Goal: Task Accomplishment & Management: Manage account settings

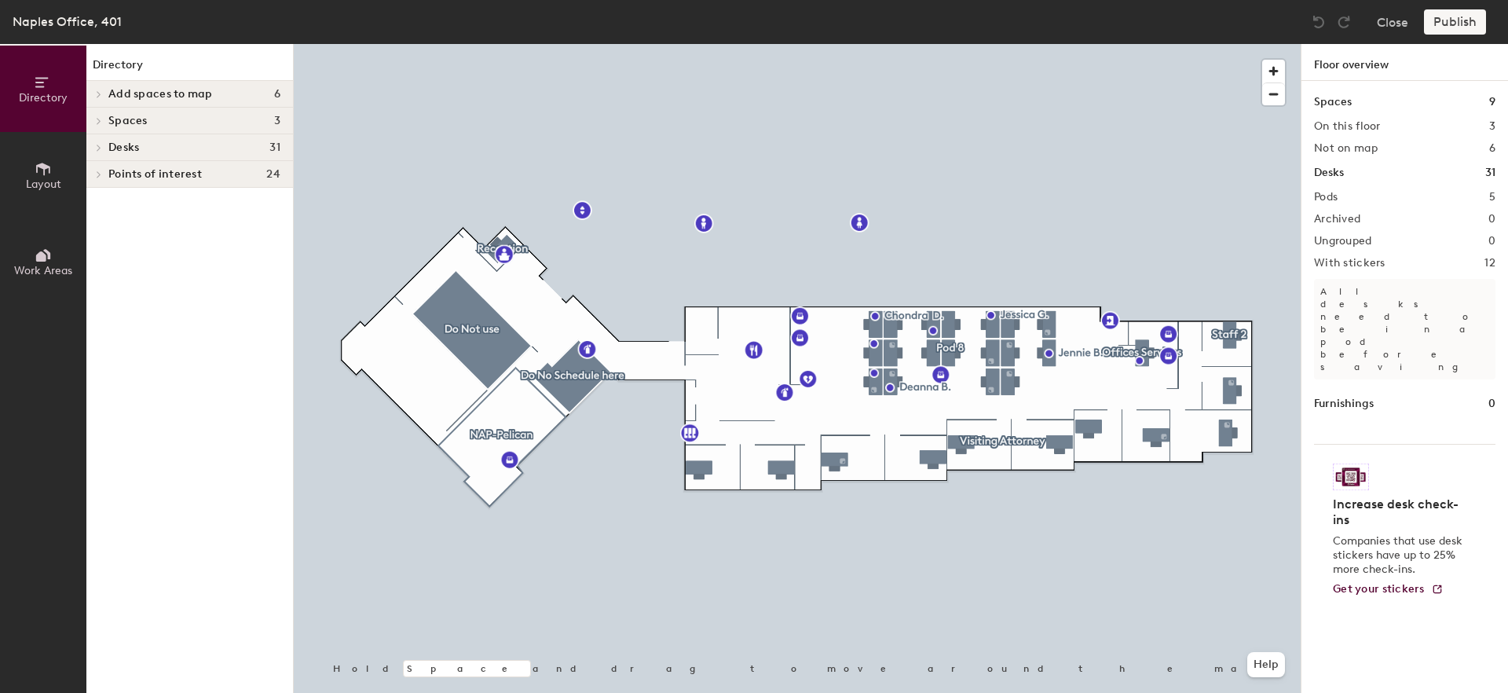
click at [110, 119] on span "Spaces" at bounding box center [127, 121] width 39 height 13
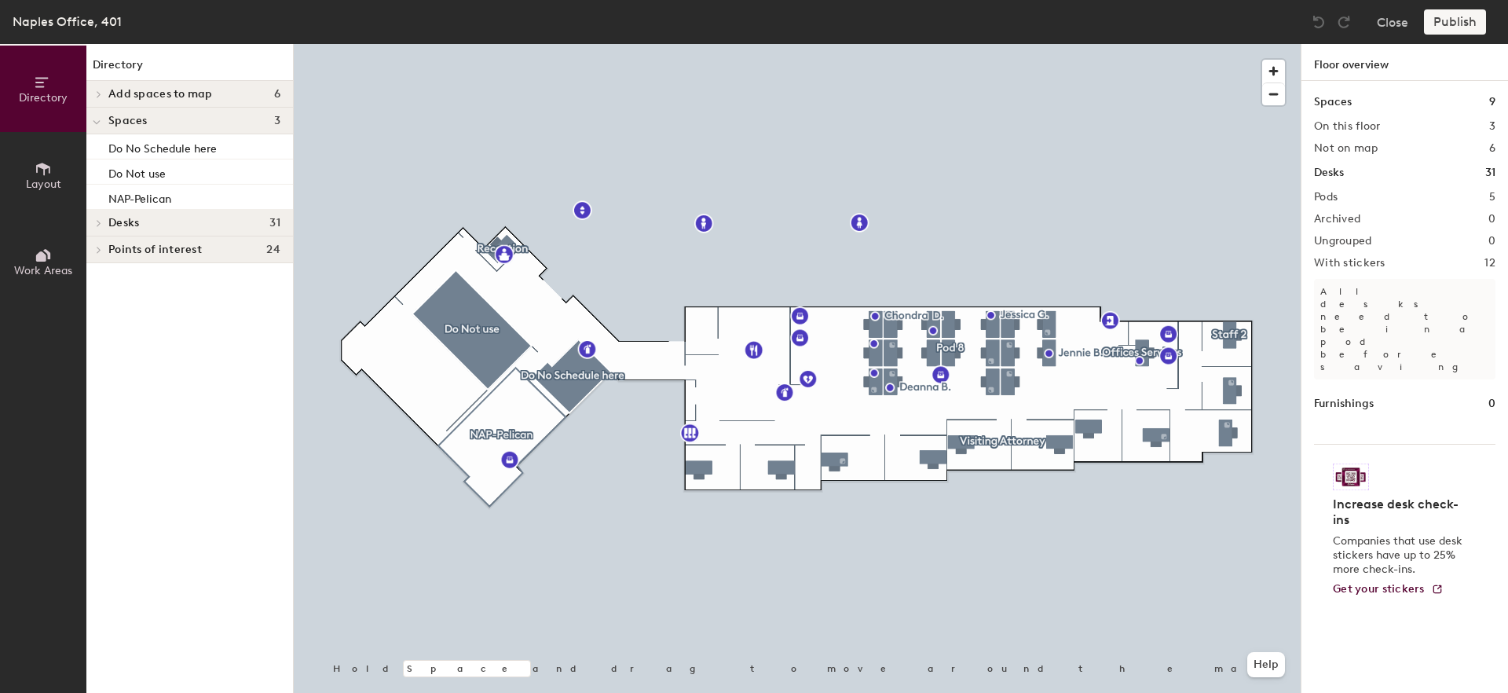
click at [111, 115] on span "Spaces" at bounding box center [127, 121] width 39 height 13
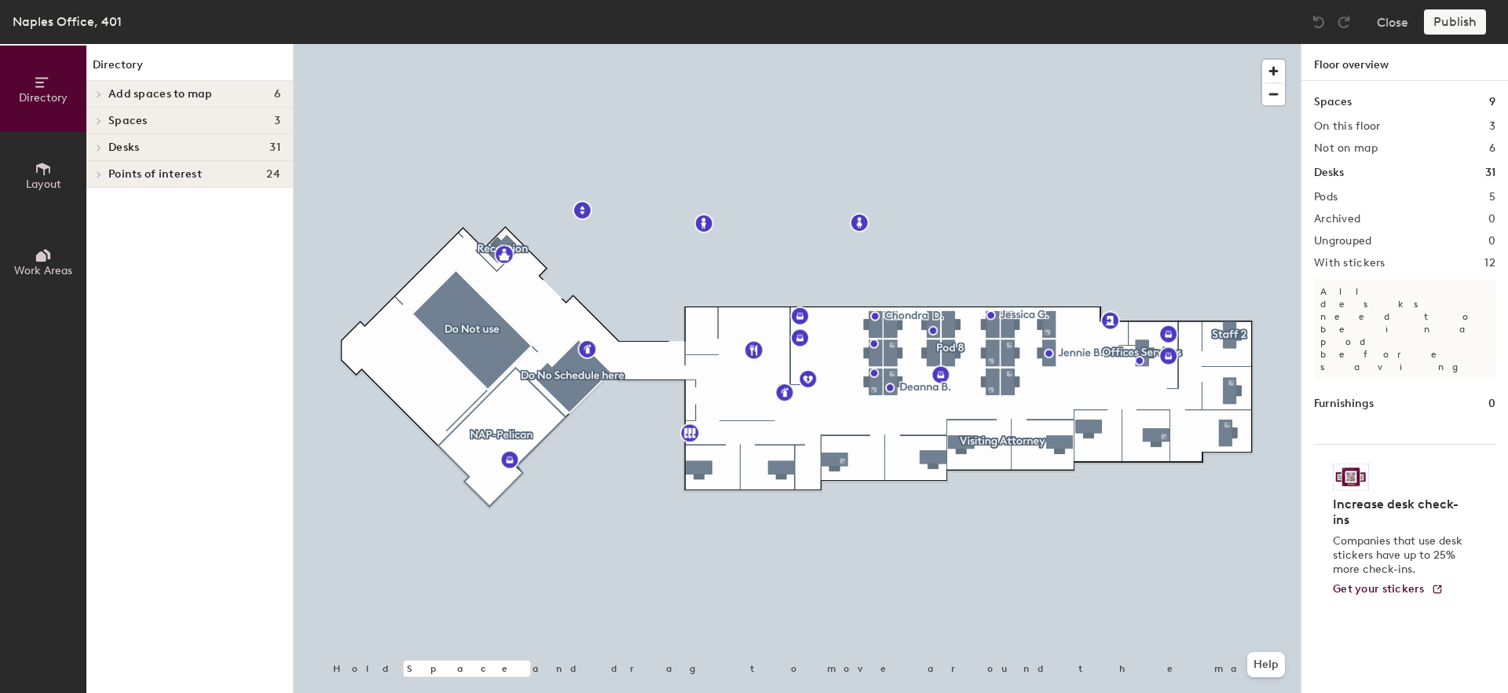
click at [130, 149] on span "Desks" at bounding box center [123, 147] width 31 height 13
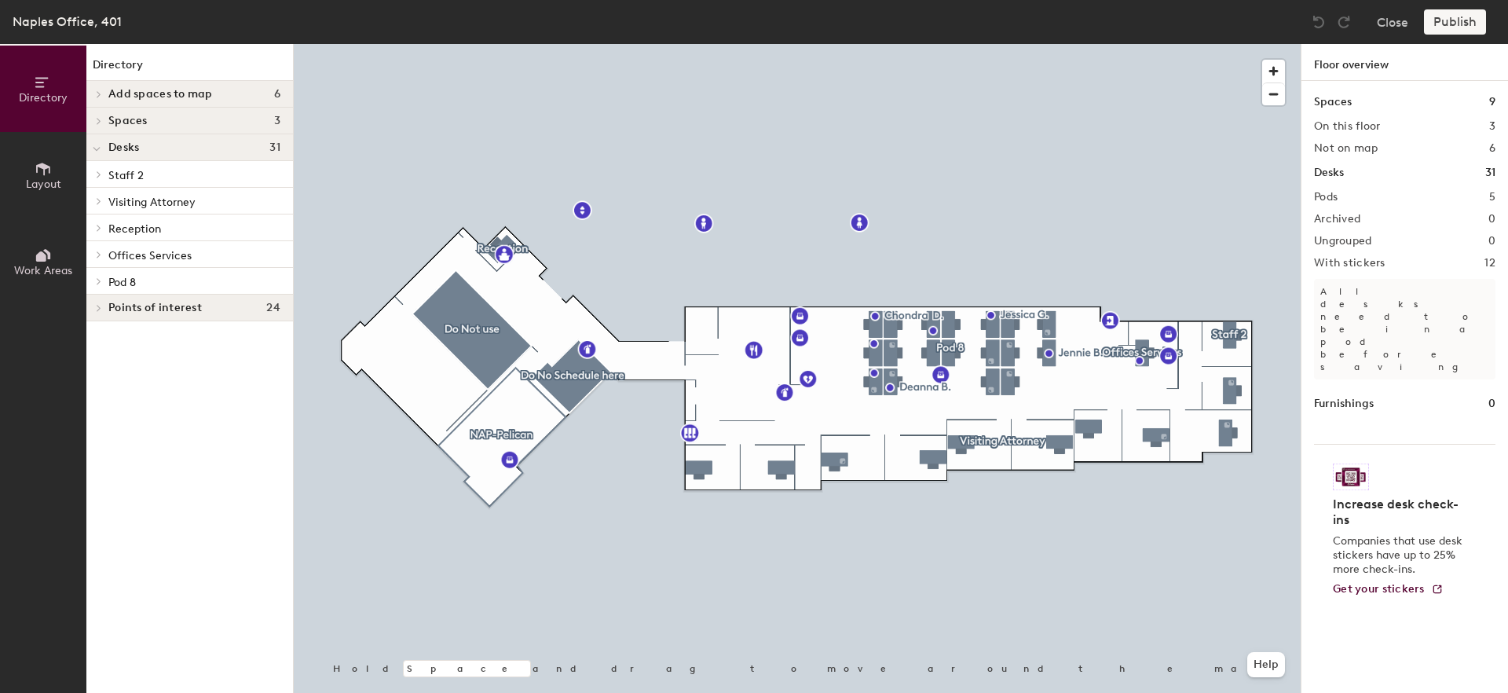
click at [122, 174] on span "Staff 2" at bounding box center [125, 175] width 35 height 13
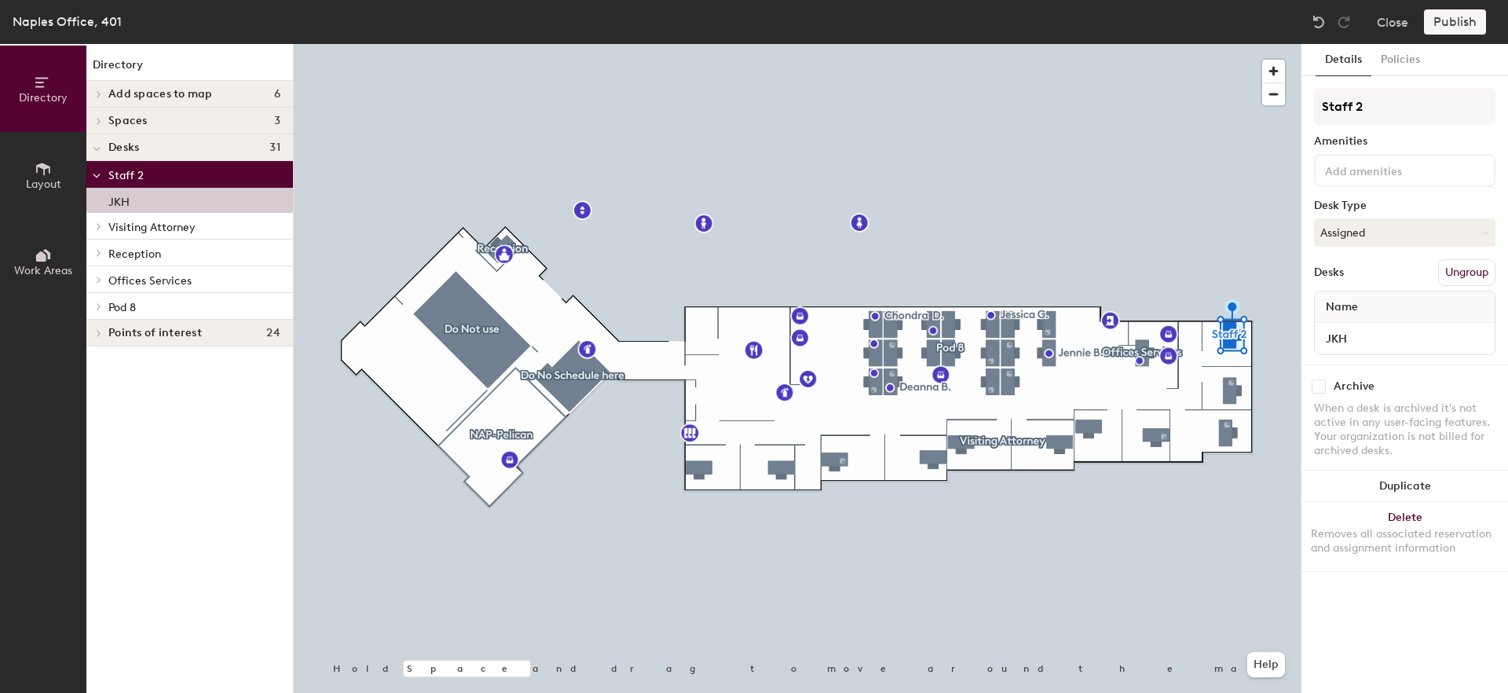
click at [122, 227] on span "Visiting Attorney" at bounding box center [151, 227] width 87 height 13
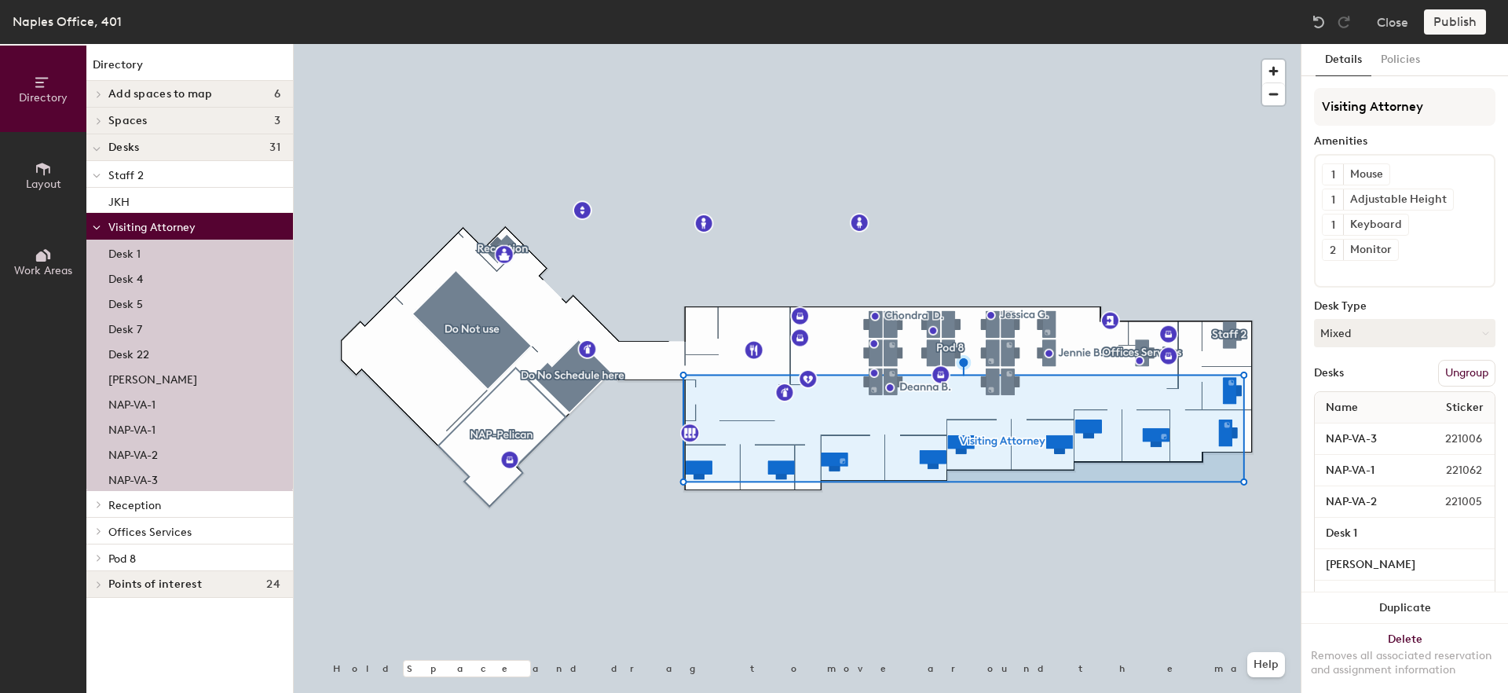
click at [189, 583] on span "Points of interest" at bounding box center [154, 584] width 93 height 13
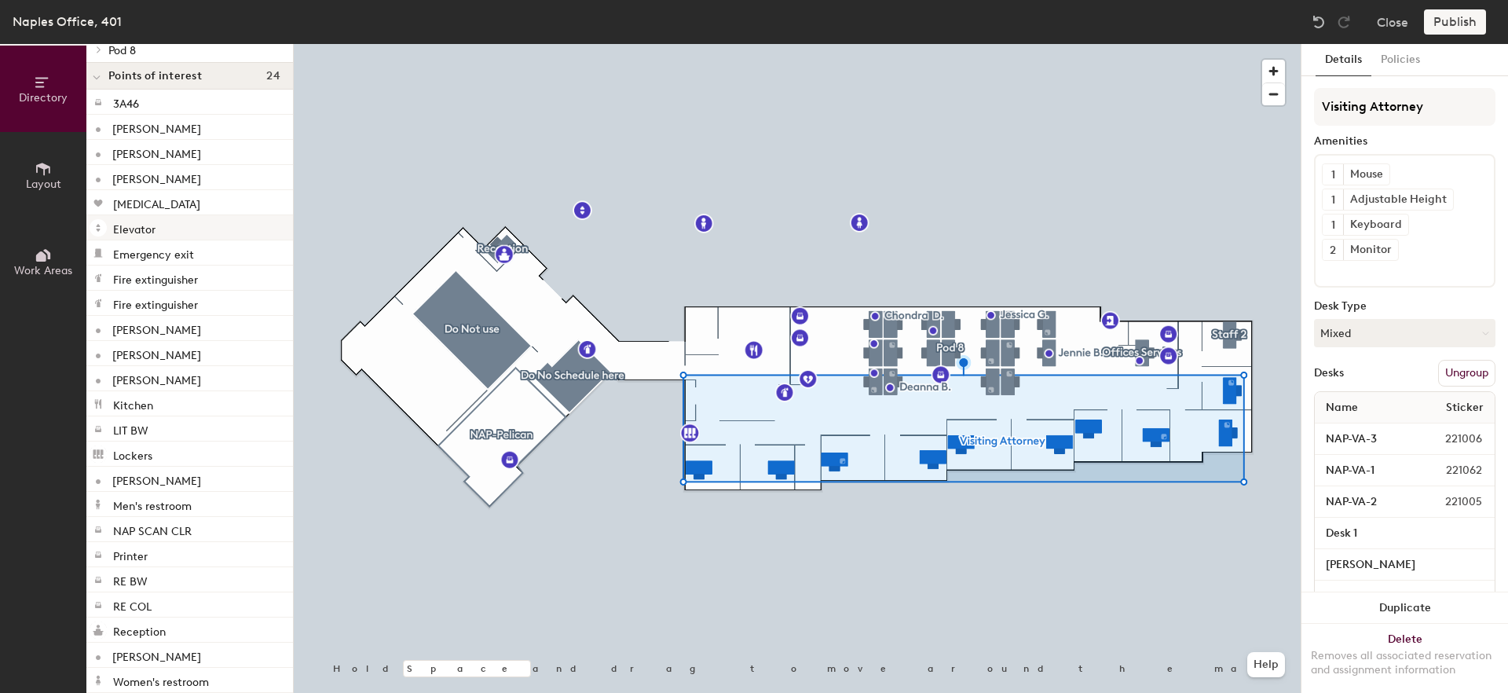
scroll to position [495, 0]
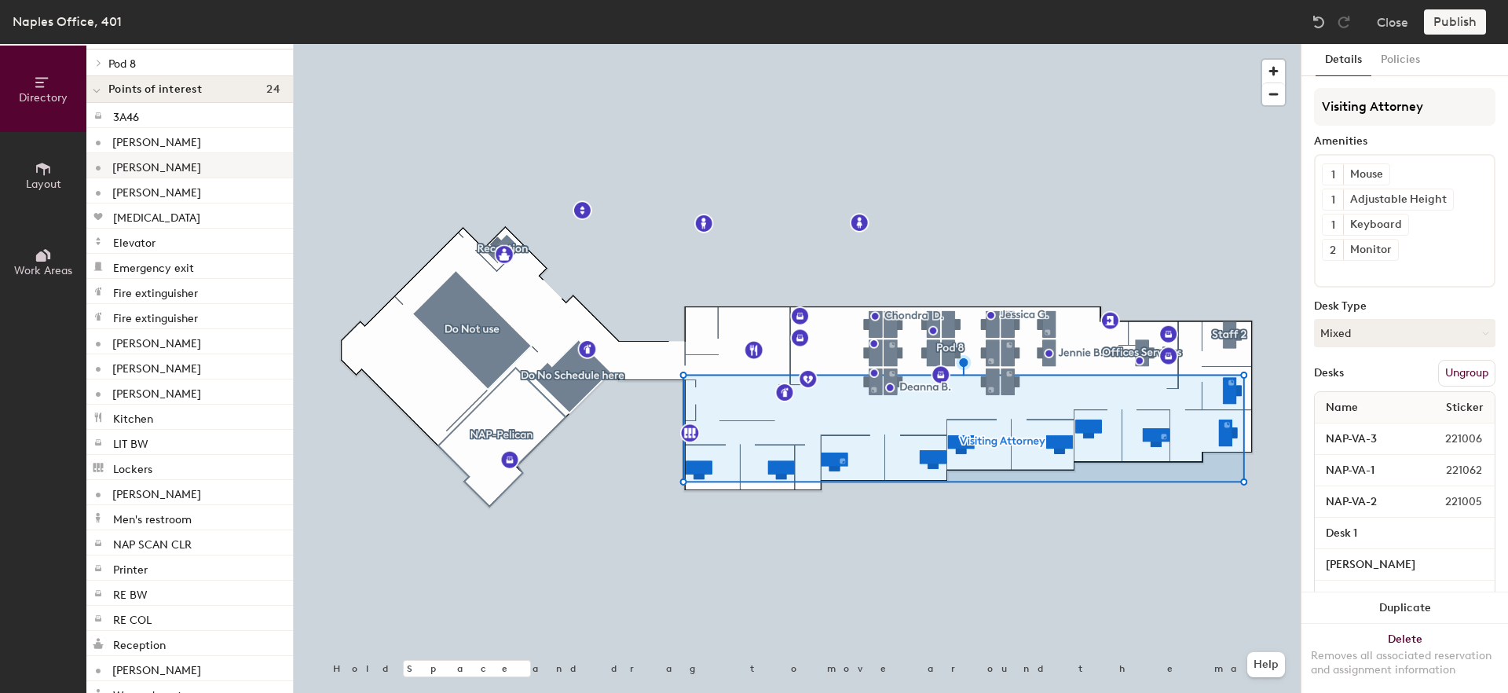
click at [119, 164] on p "Deanna B." at bounding box center [156, 165] width 89 height 18
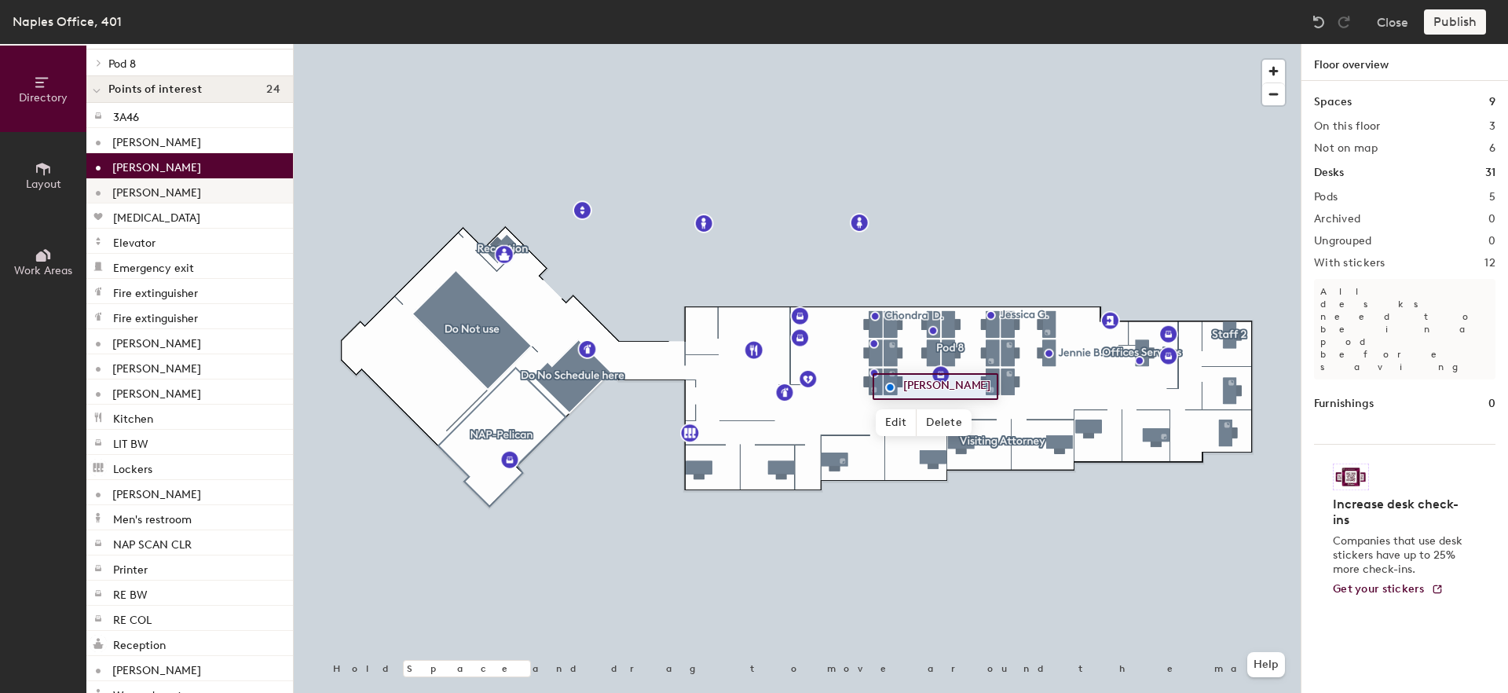
click at [135, 192] on p "[PERSON_NAME]" at bounding box center [156, 190] width 89 height 18
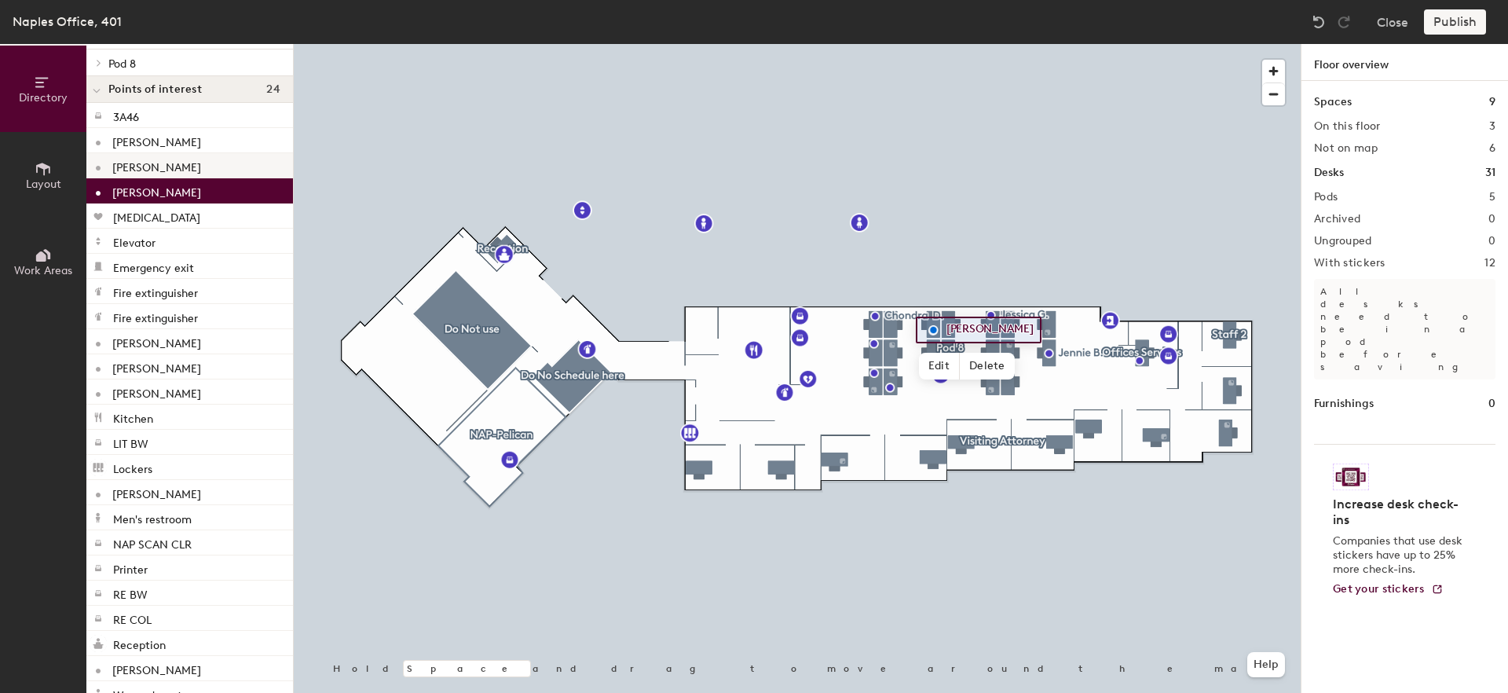
click at [139, 169] on p "Deanna B." at bounding box center [156, 165] width 89 height 18
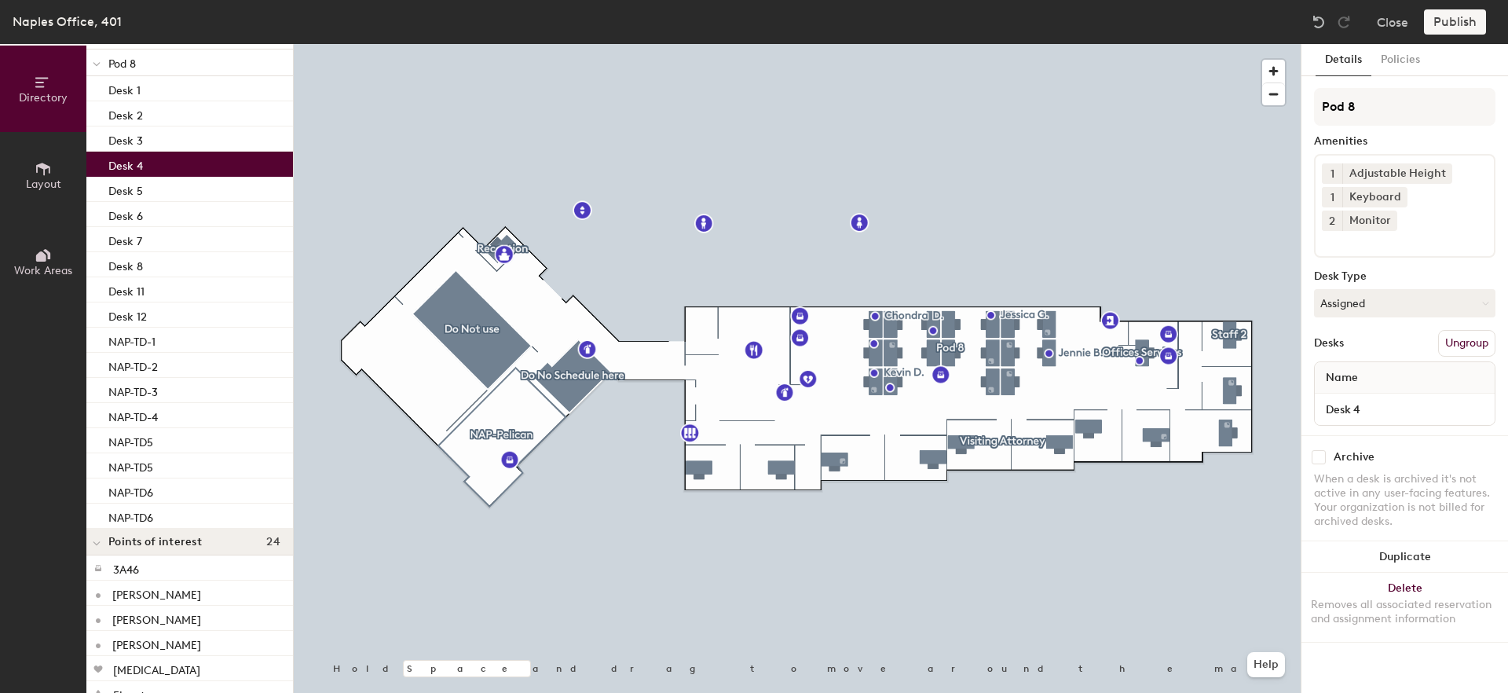
click at [150, 175] on div "Desk 4" at bounding box center [189, 164] width 206 height 25
click at [152, 203] on div "Desk 6" at bounding box center [189, 214] width 206 height 25
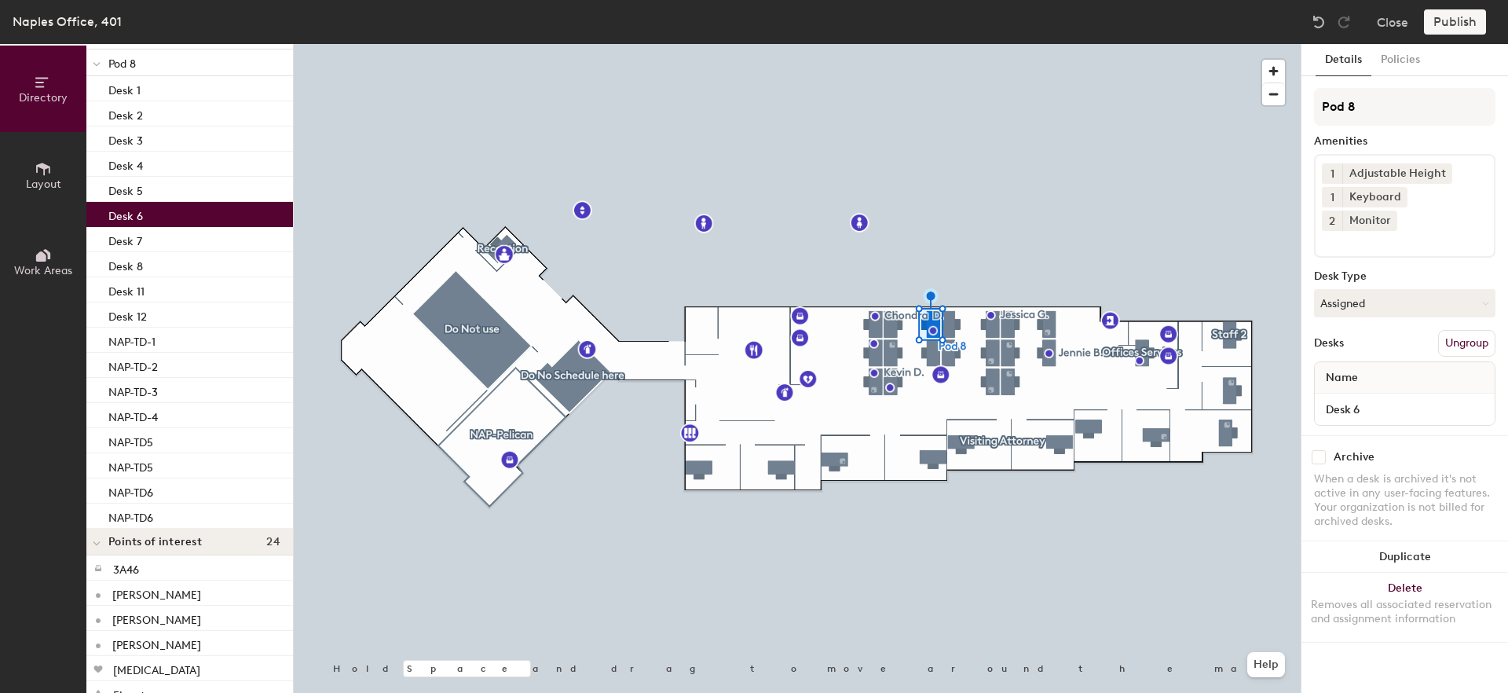
click at [150, 225] on div "Desk 6" at bounding box center [189, 214] width 206 height 25
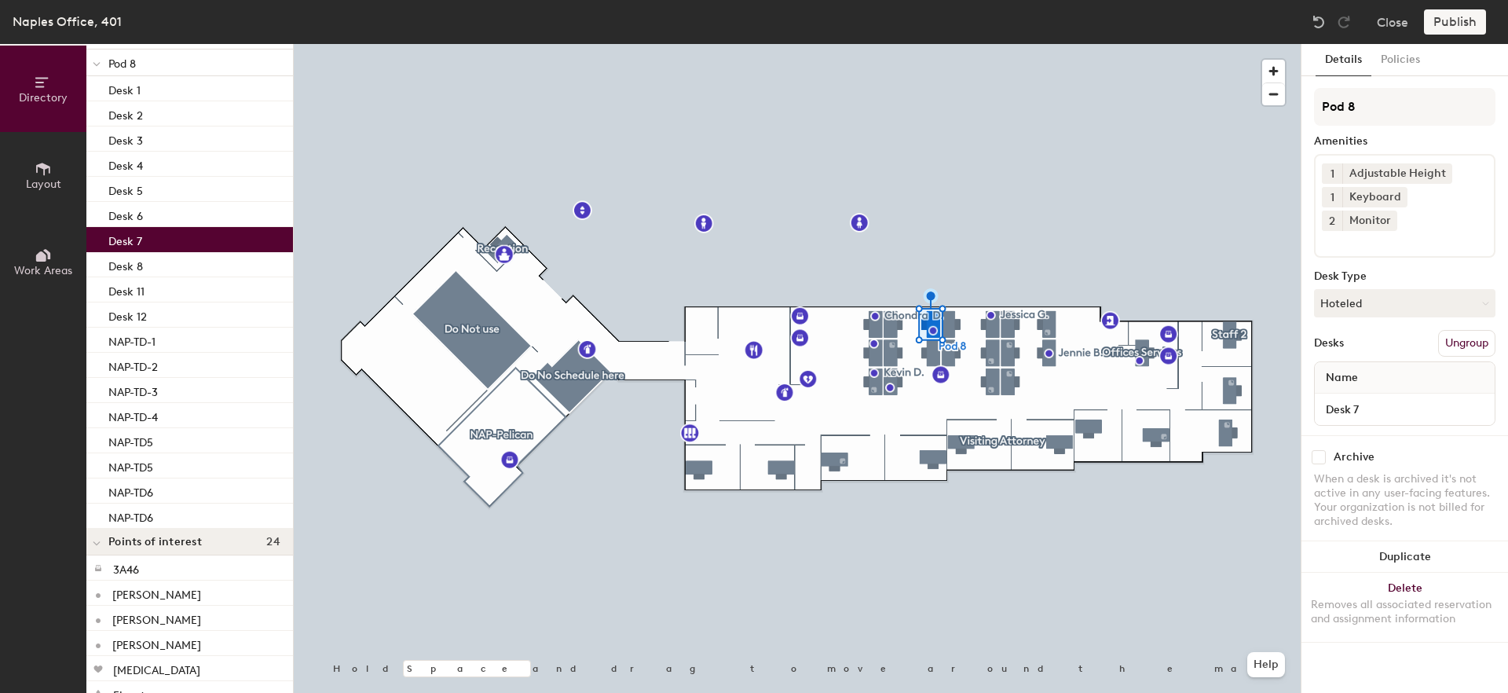
click at [149, 243] on div "Desk 7" at bounding box center [189, 239] width 206 height 25
click at [147, 259] on div "Desk 8" at bounding box center [189, 264] width 206 height 25
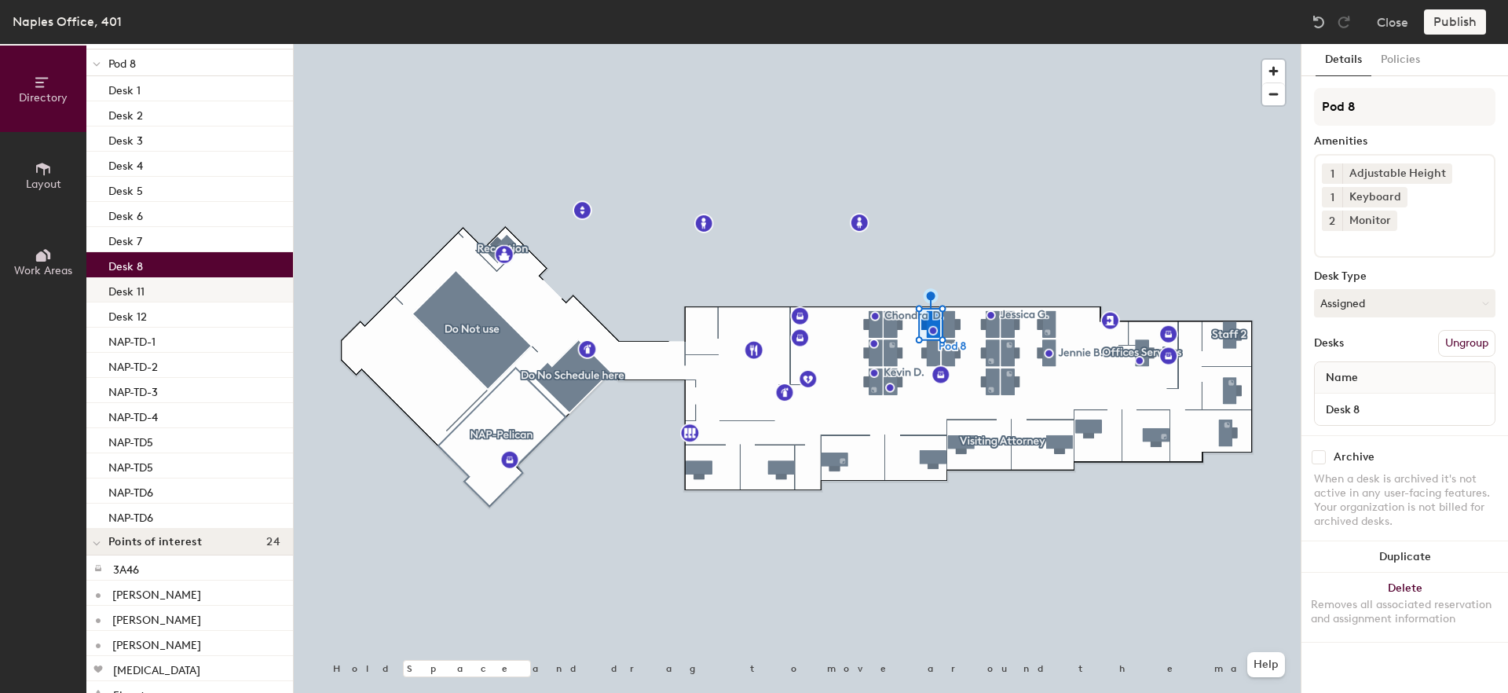
click at [148, 277] on div "Desk 11" at bounding box center [189, 289] width 206 height 25
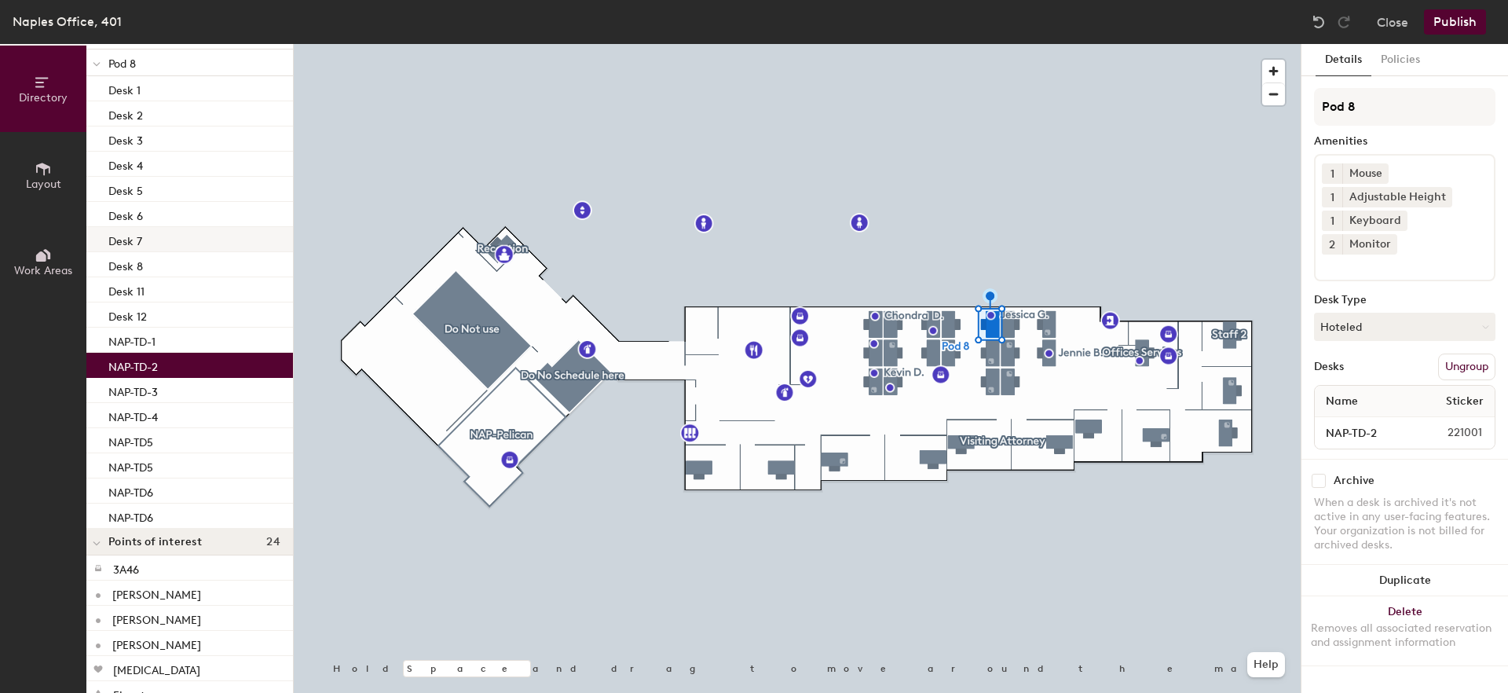
click at [937, 44] on div at bounding box center [797, 44] width 1007 height 0
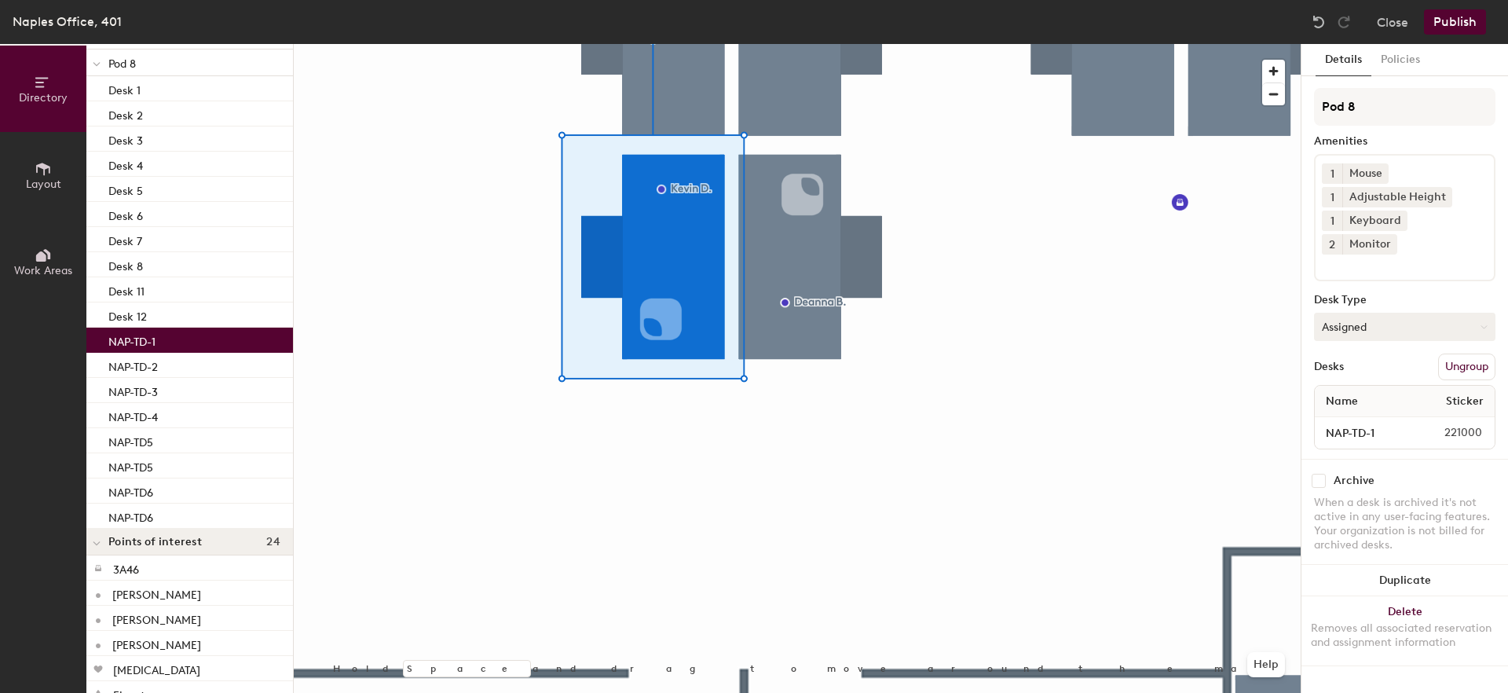
click at [1391, 312] on button "Assigned" at bounding box center [1404, 326] width 181 height 28
click at [1357, 411] on div "Hoteled" at bounding box center [1392, 423] width 157 height 24
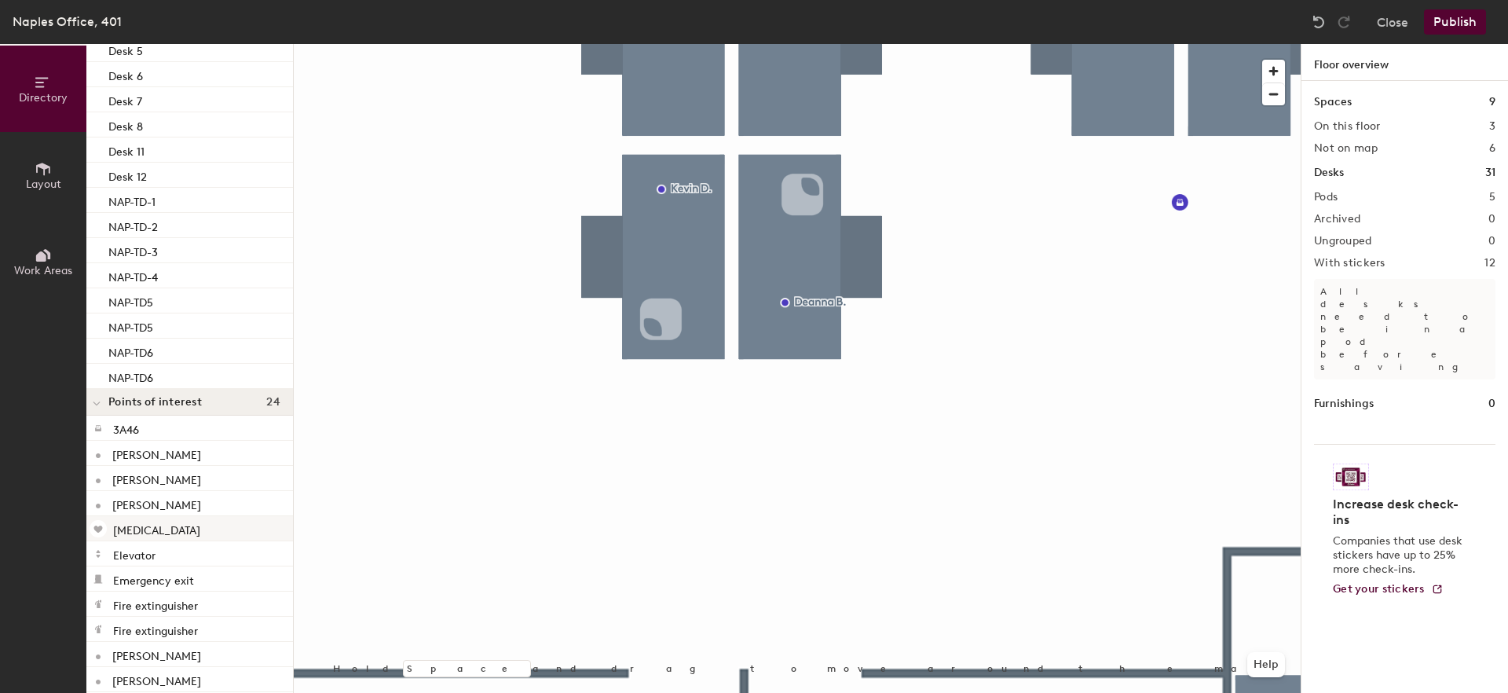
scroll to position [635, 0]
click at [153, 480] on p "Deanna B." at bounding box center [156, 477] width 89 height 18
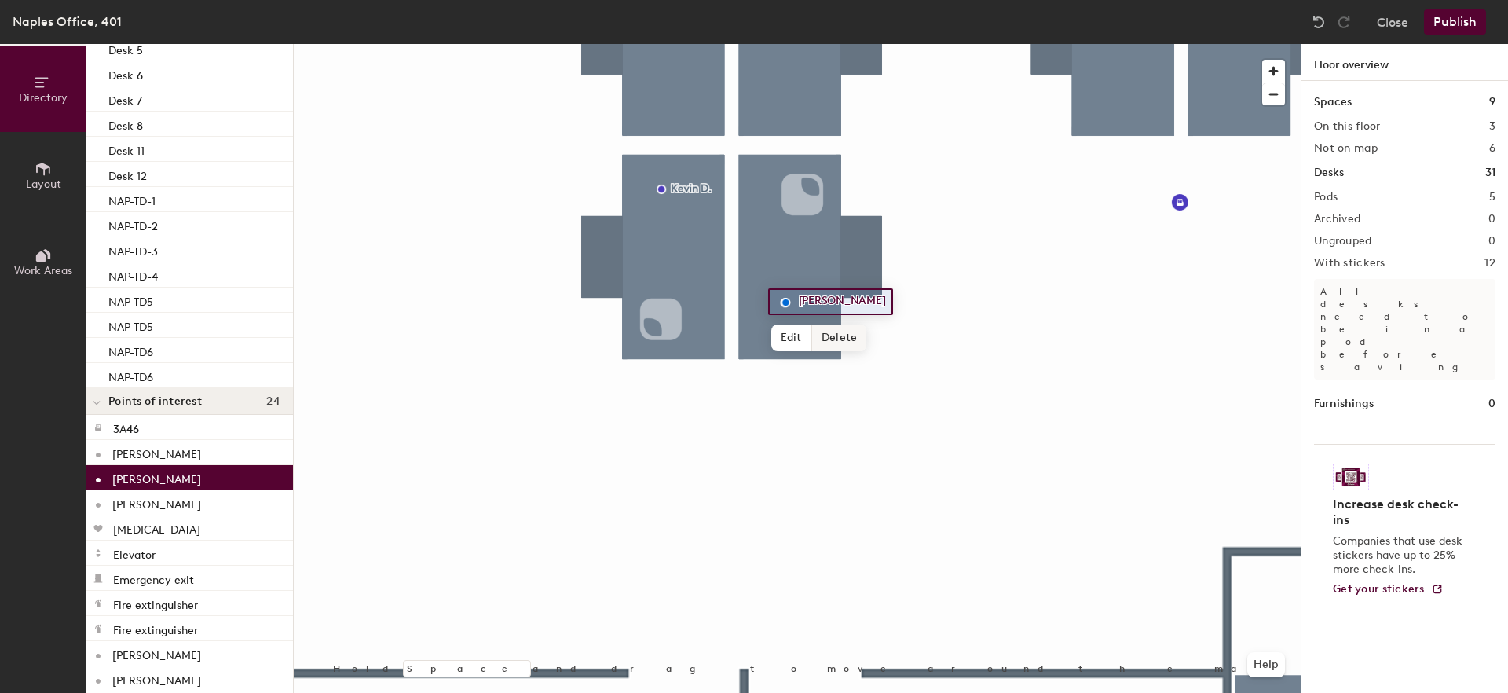
click at [850, 345] on span "Delete" at bounding box center [839, 337] width 55 height 27
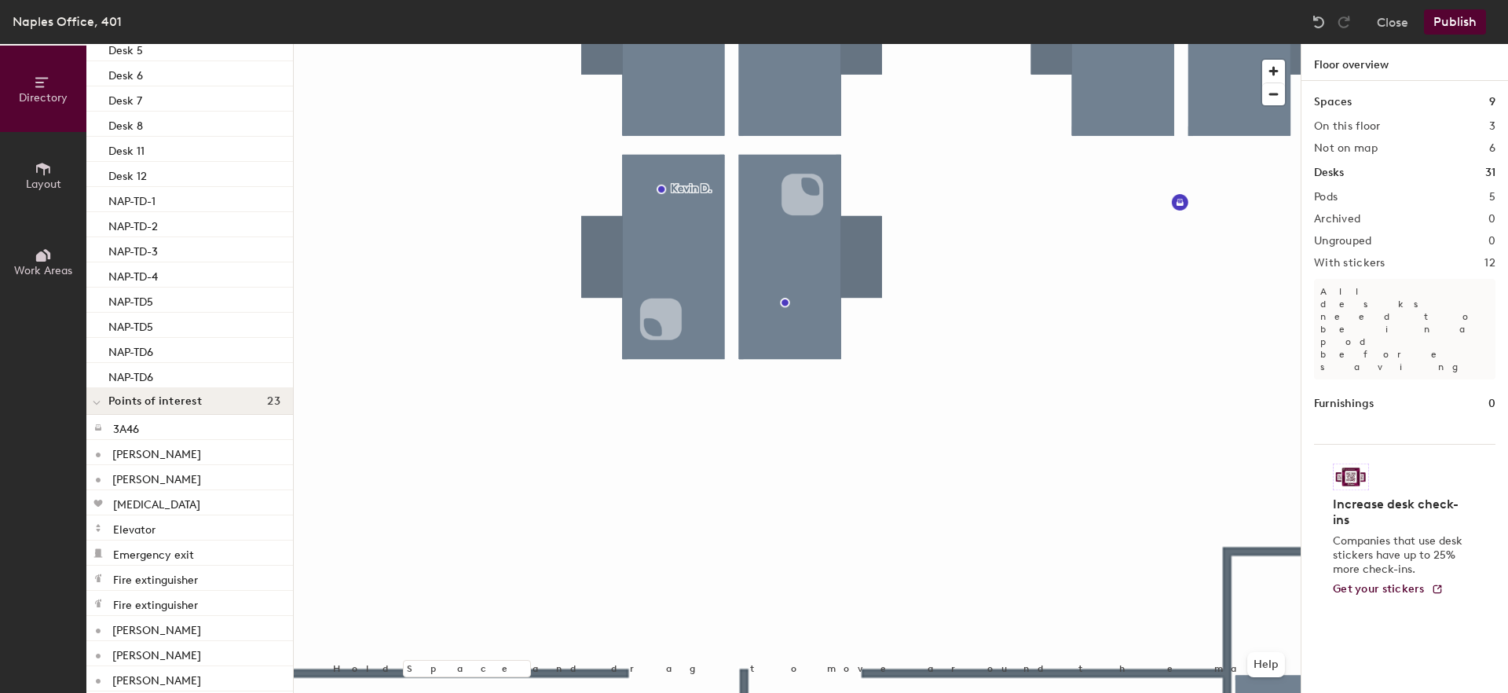
click at [672, 44] on div at bounding box center [797, 44] width 1007 height 0
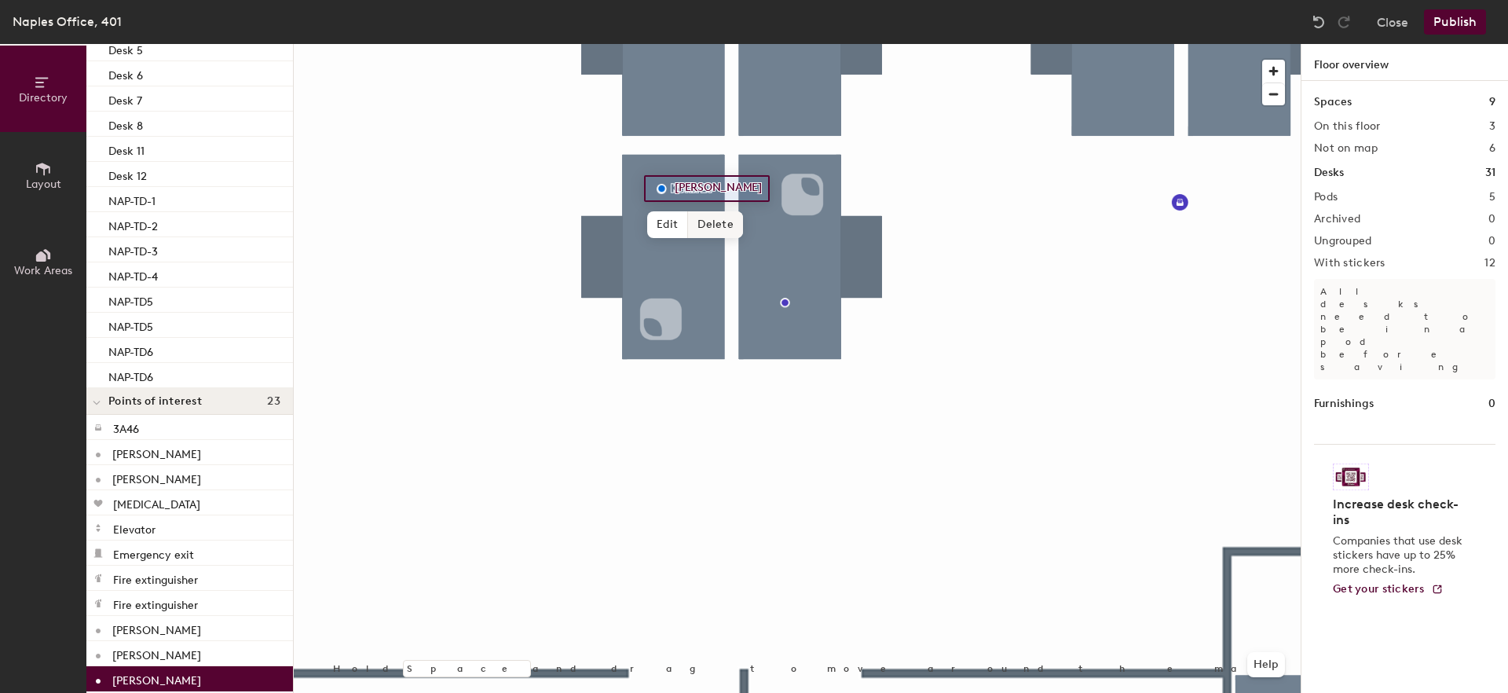
click at [728, 229] on span "Delete" at bounding box center [715, 224] width 55 height 27
click at [1448, 26] on button "Publish" at bounding box center [1455, 21] width 62 height 25
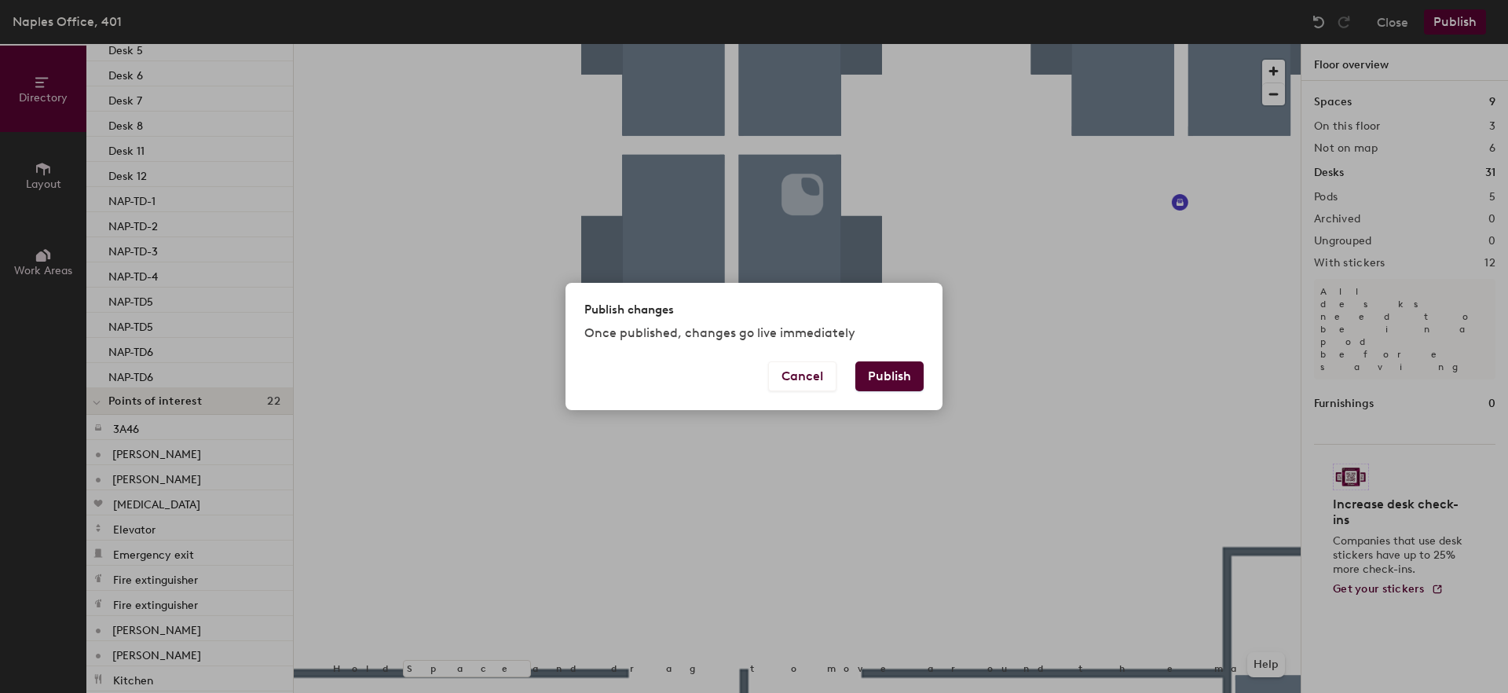
click at [902, 375] on button "Publish" at bounding box center [889, 376] width 68 height 30
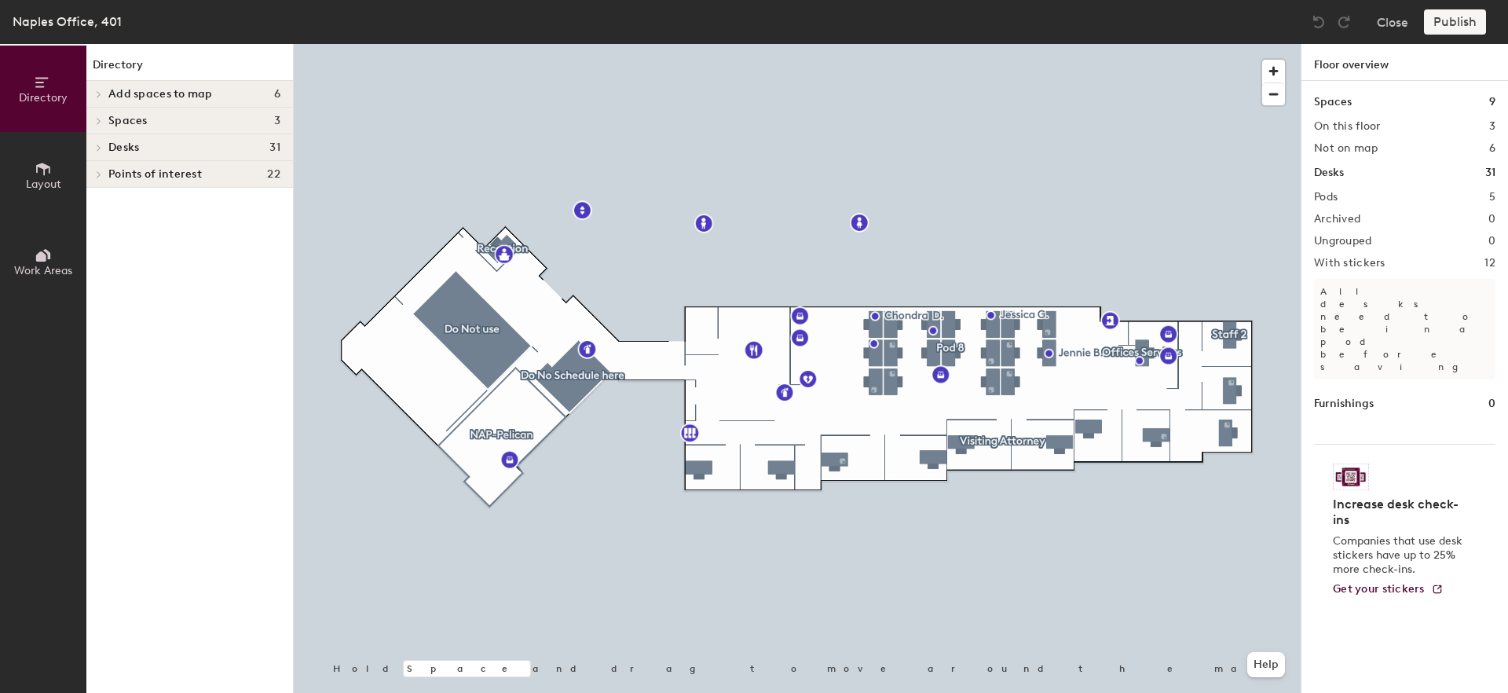
click at [136, 125] on span "Spaces" at bounding box center [127, 121] width 39 height 13
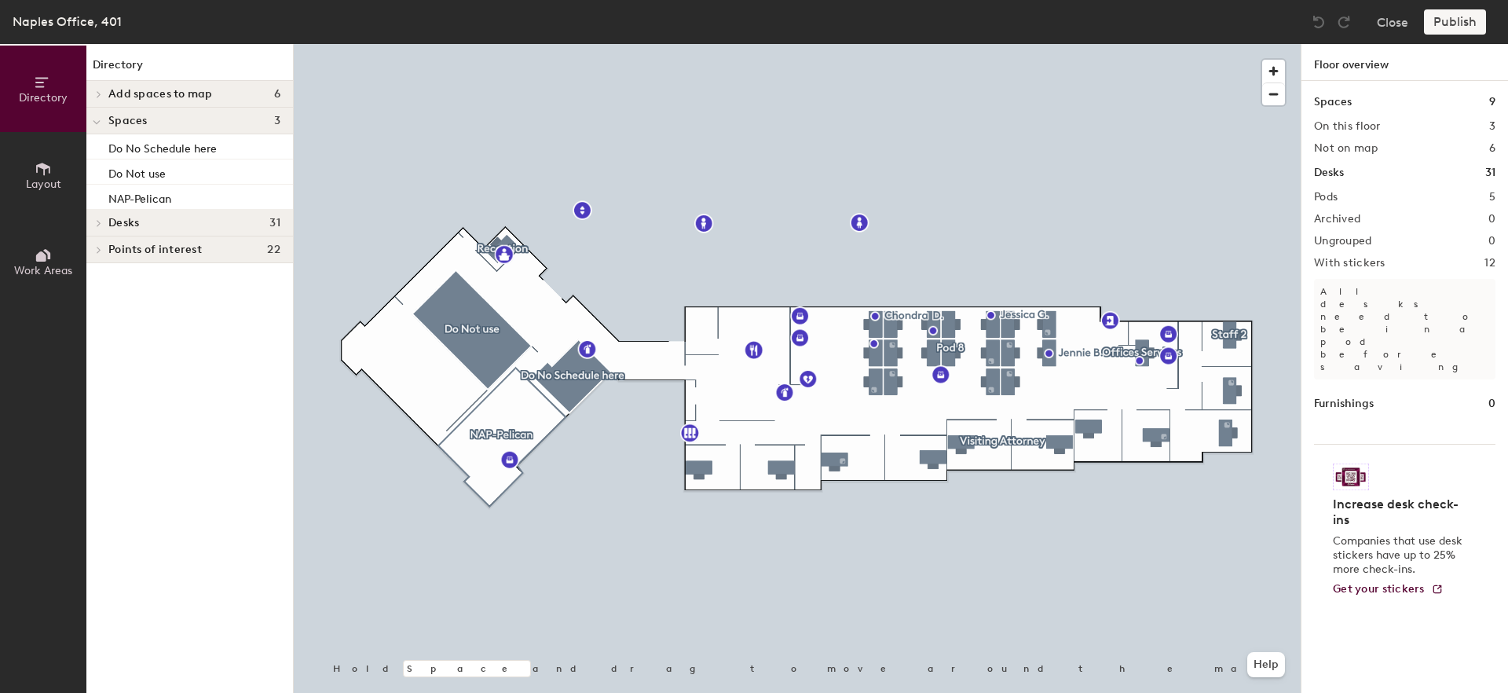
click at [129, 223] on span "Desks" at bounding box center [123, 223] width 31 height 13
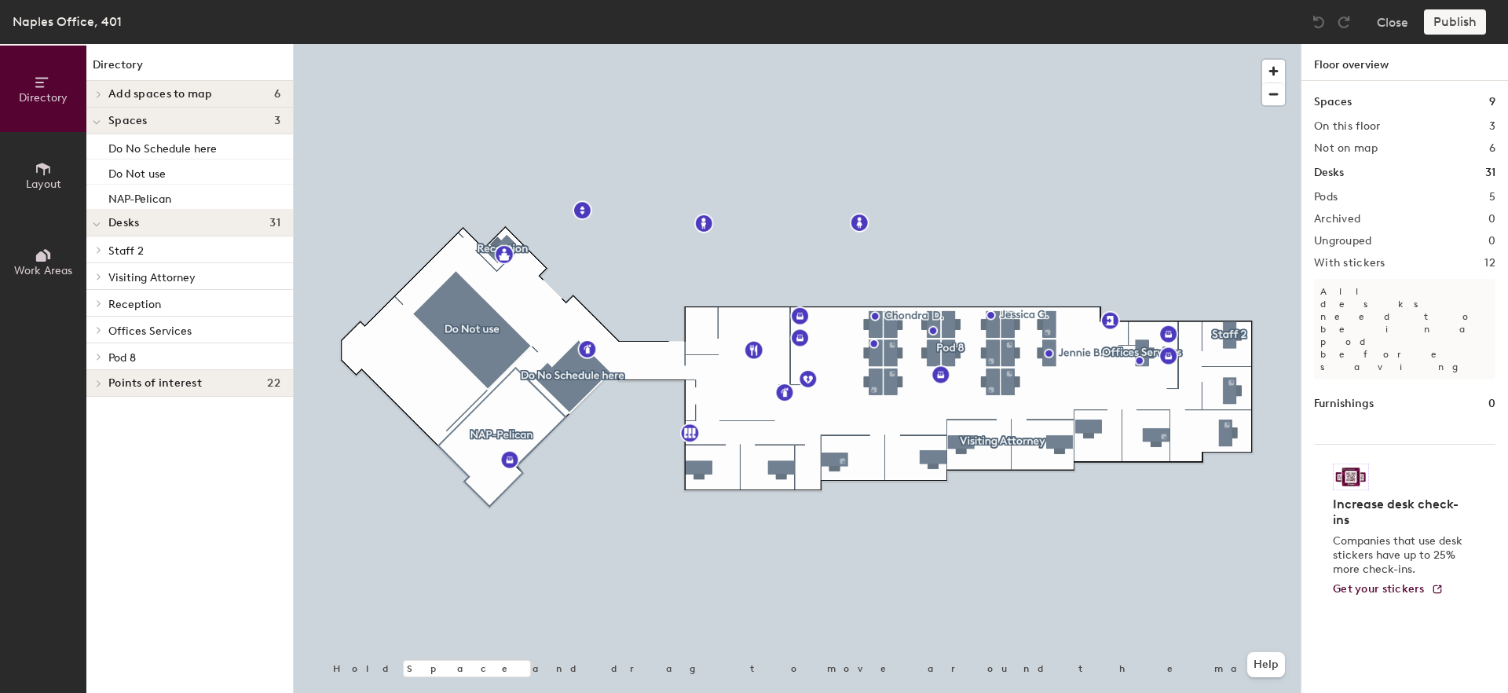
click at [138, 250] on span "Staff 2" at bounding box center [125, 250] width 35 height 13
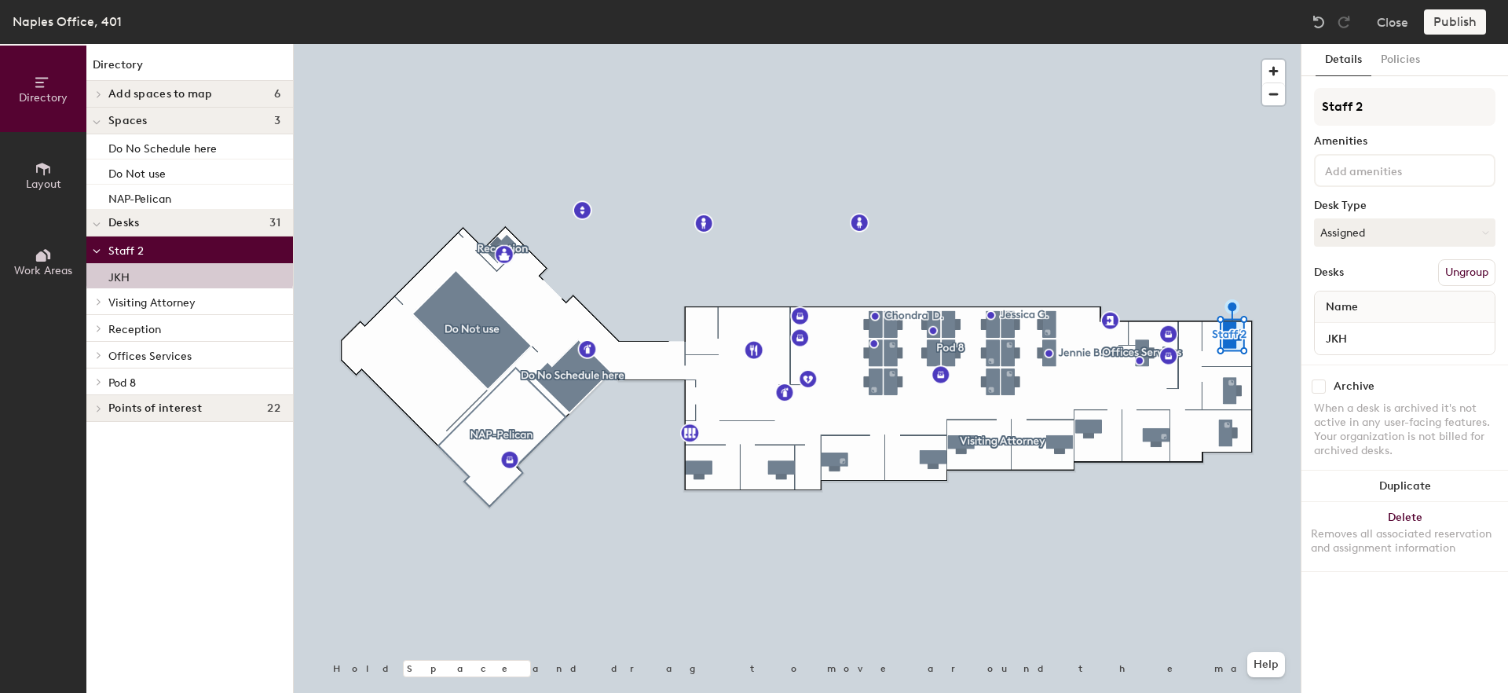
click at [141, 299] on span "Visiting Attorney" at bounding box center [151, 302] width 87 height 13
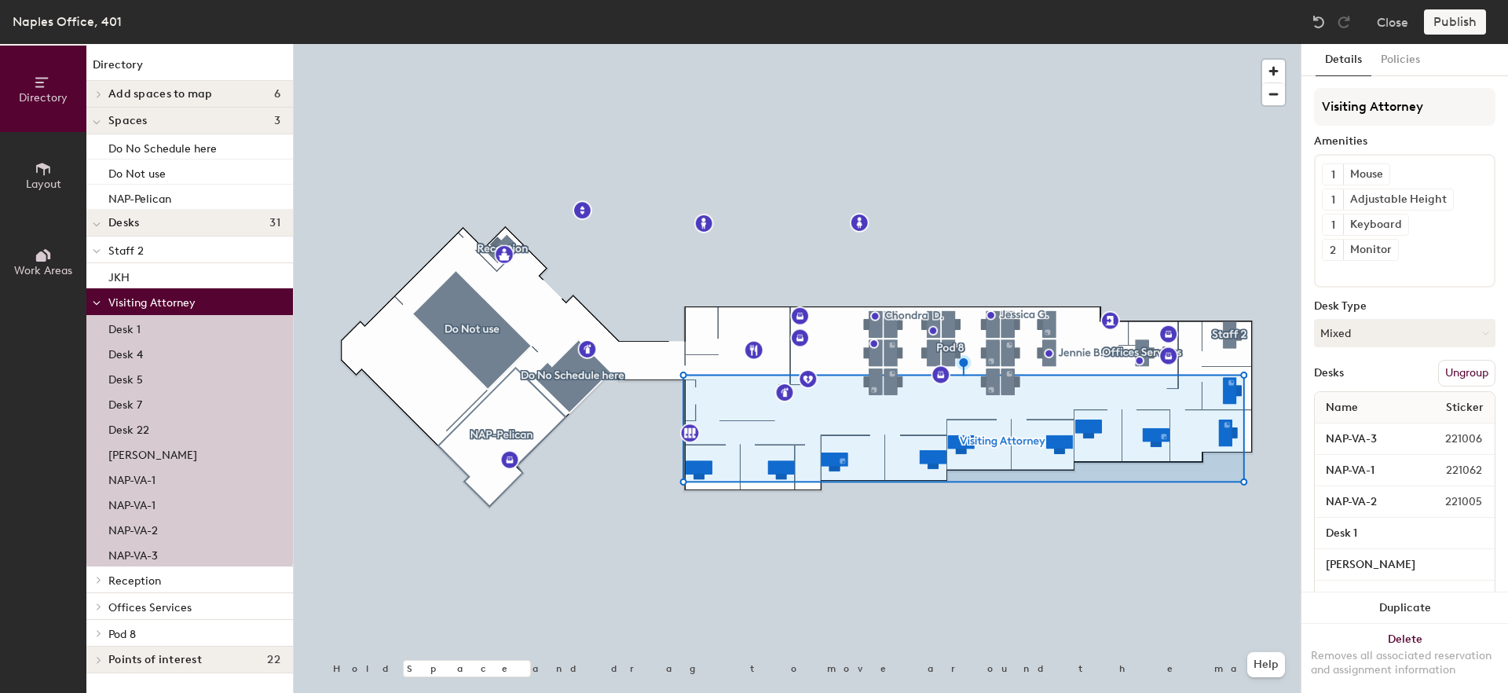
click at [35, 174] on icon at bounding box center [43, 168] width 17 height 17
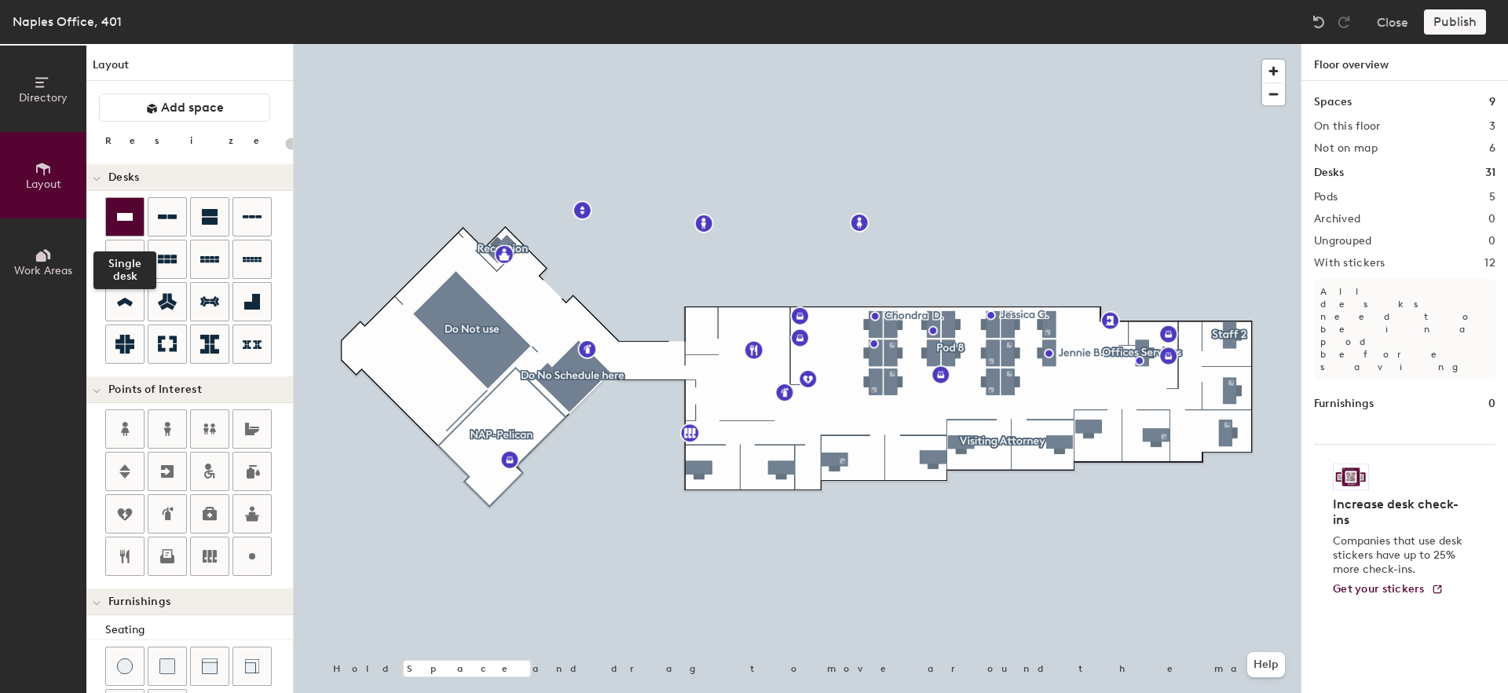
click at [129, 221] on icon at bounding box center [124, 216] width 19 height 19
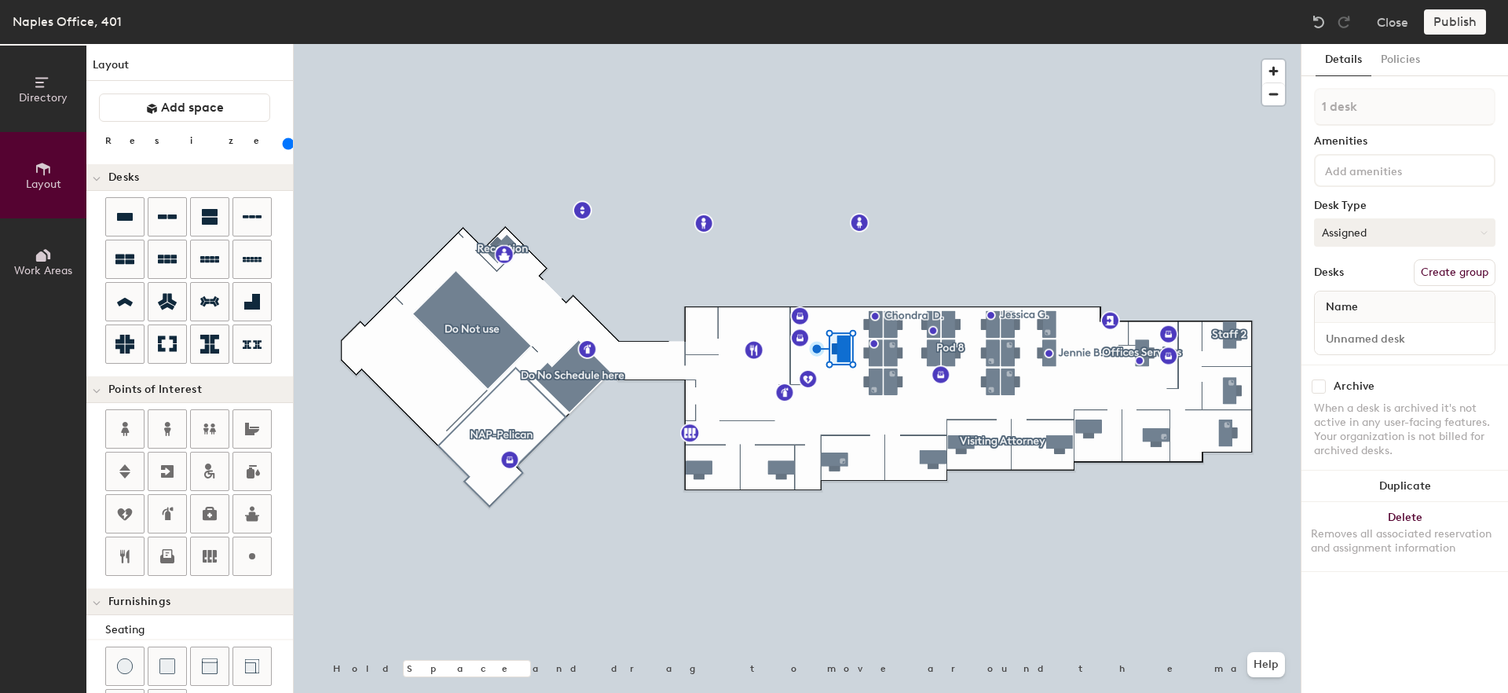
click at [1388, 232] on button "Assigned" at bounding box center [1404, 232] width 181 height 28
click at [1394, 207] on div "Desk Type" at bounding box center [1404, 205] width 181 height 13
click at [1388, 229] on button "Assigned" at bounding box center [1404, 232] width 181 height 28
click at [1394, 208] on div "Desk Type" at bounding box center [1404, 205] width 181 height 13
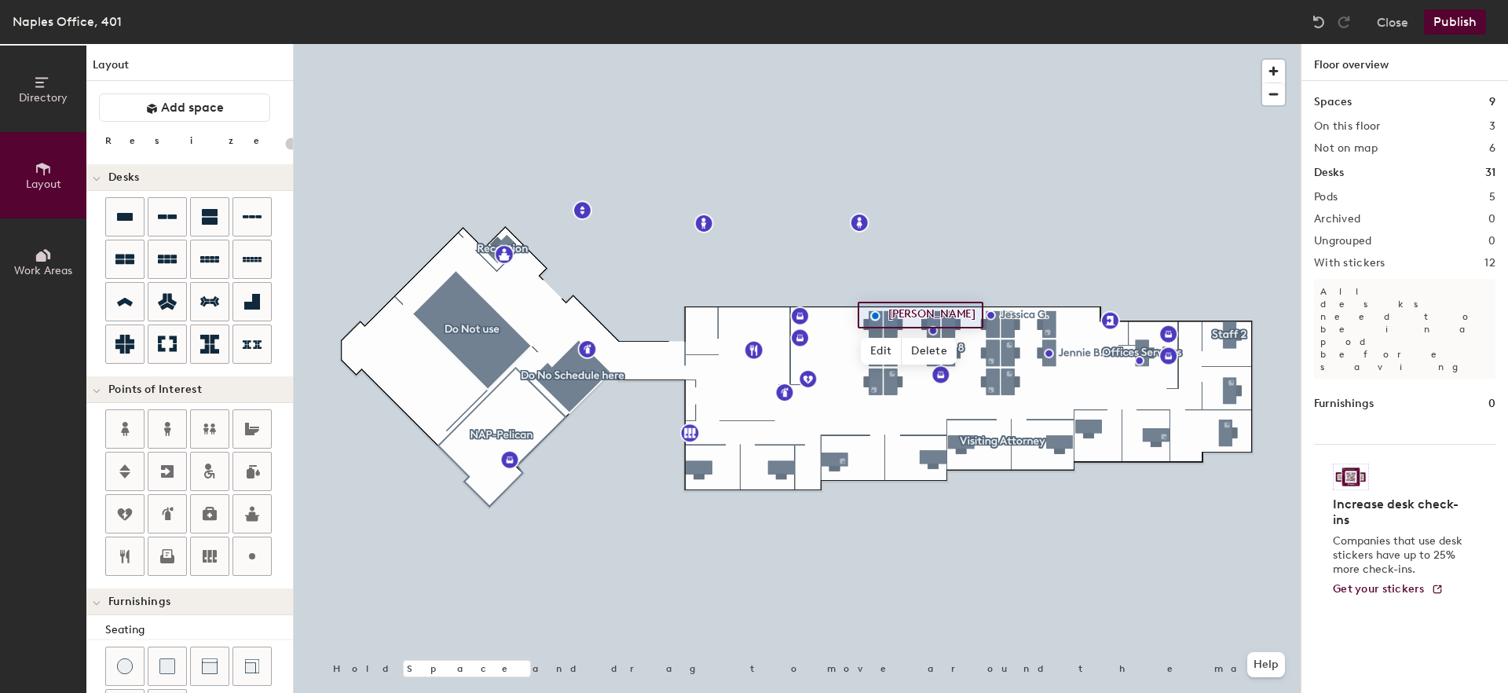
click at [948, 44] on div at bounding box center [797, 44] width 1007 height 0
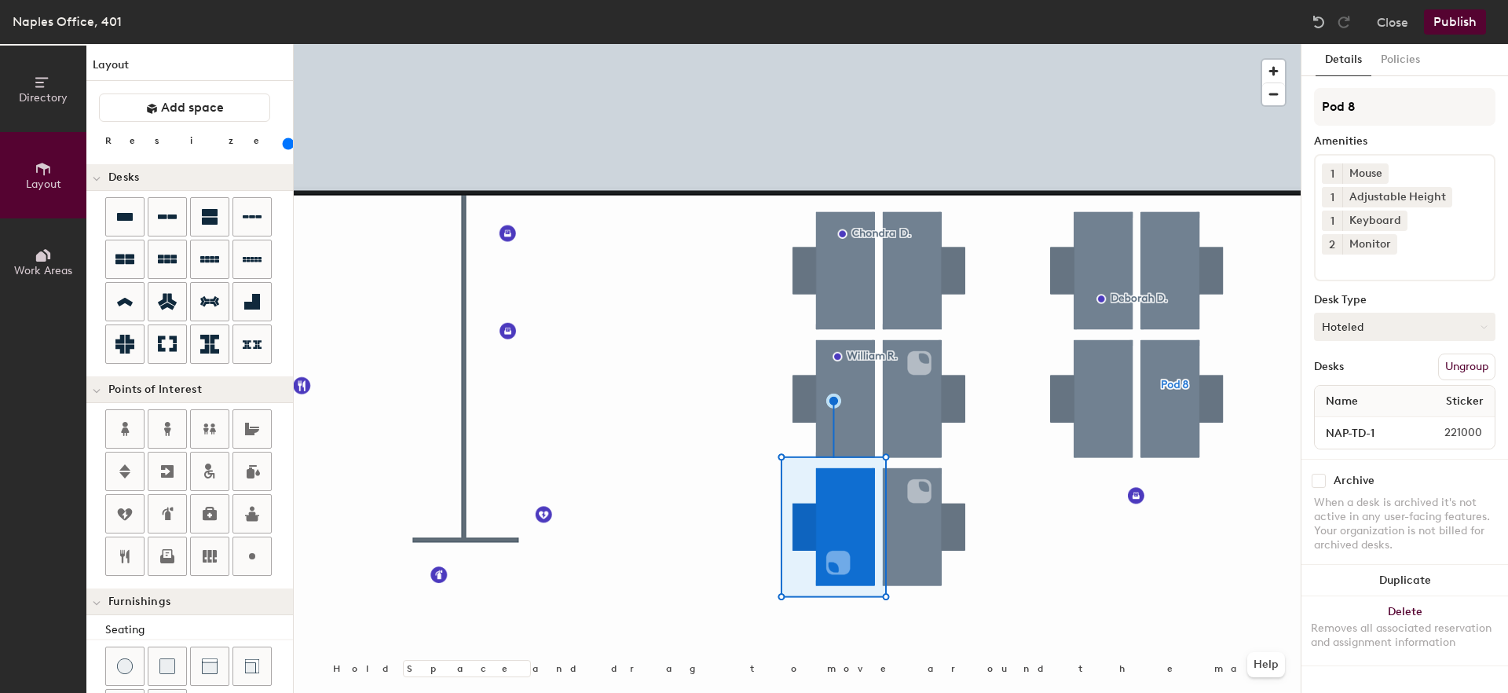
click at [1375, 316] on button "Hoteled" at bounding box center [1404, 326] width 181 height 28
click at [1338, 364] on div "Assigned" at bounding box center [1392, 376] width 157 height 24
click at [1464, 28] on button "Publish" at bounding box center [1455, 21] width 62 height 25
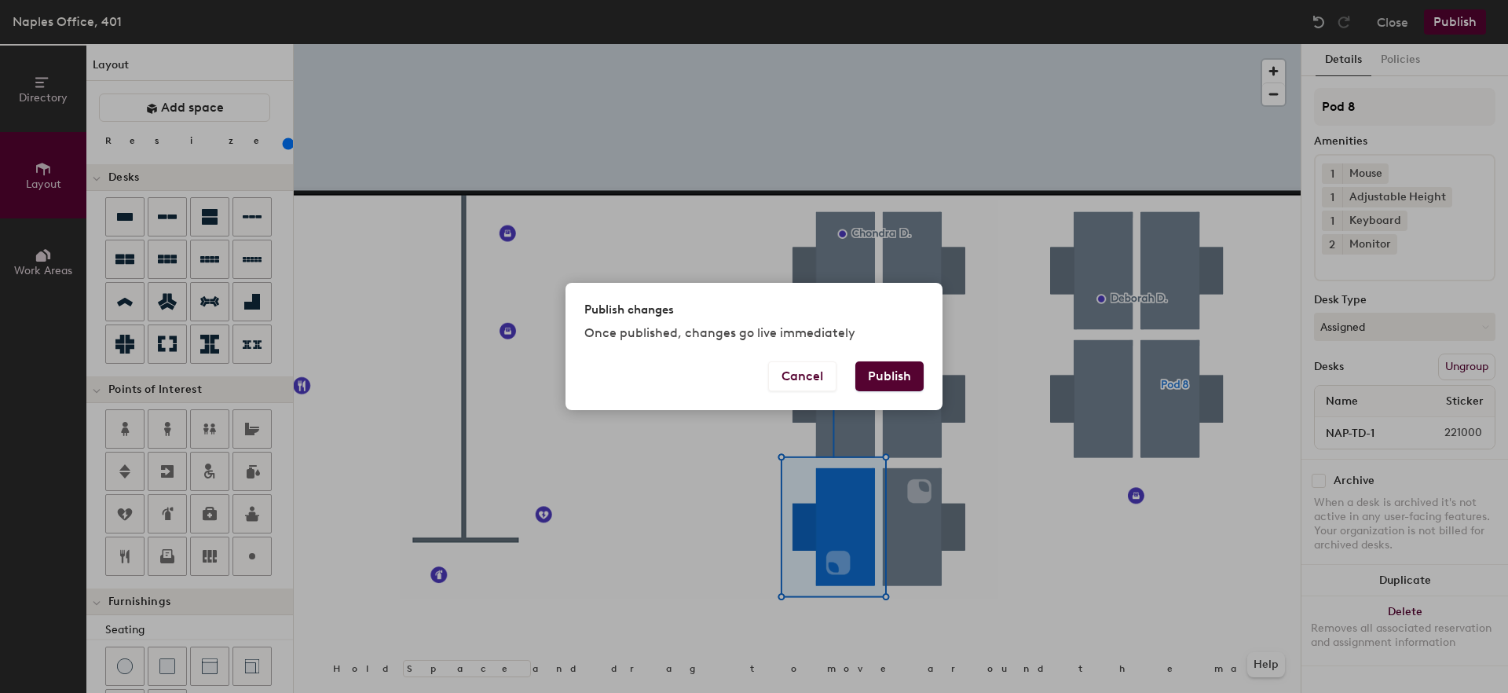
click at [912, 378] on button "Publish" at bounding box center [889, 376] width 68 height 30
type input "20"
